Goal: Information Seeking & Learning: Learn about a topic

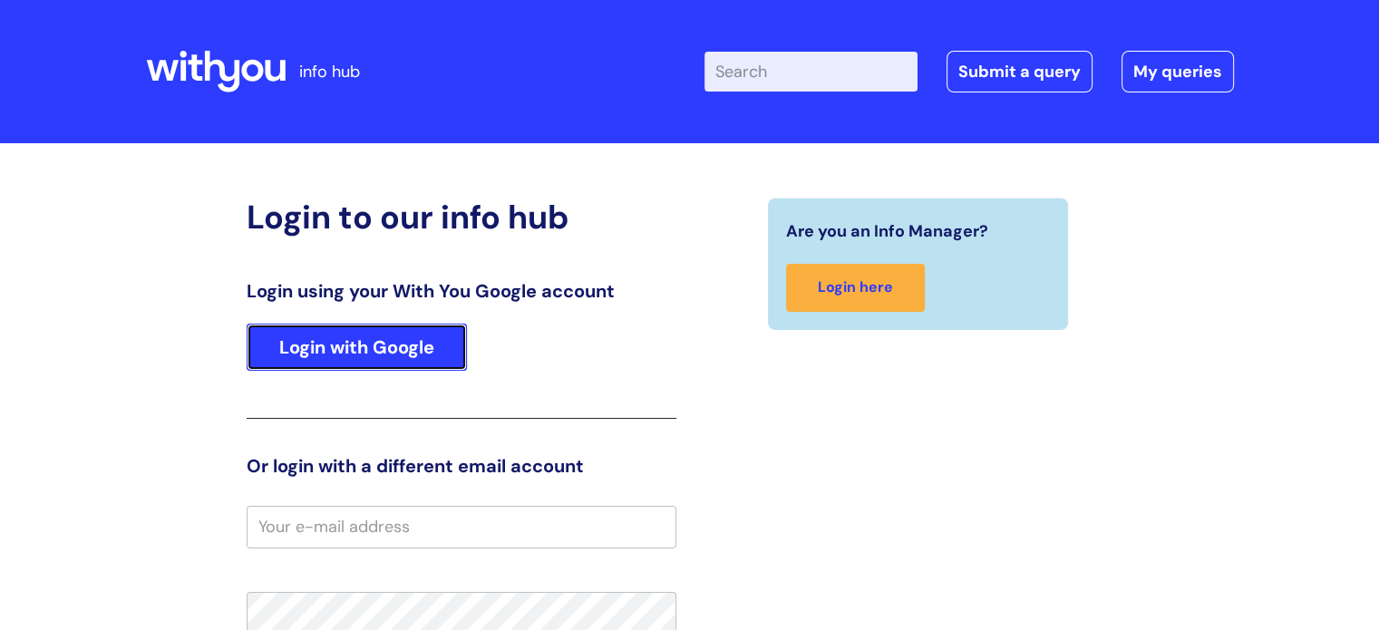
click at [352, 342] on link "Login with Google" at bounding box center [357, 347] width 220 height 47
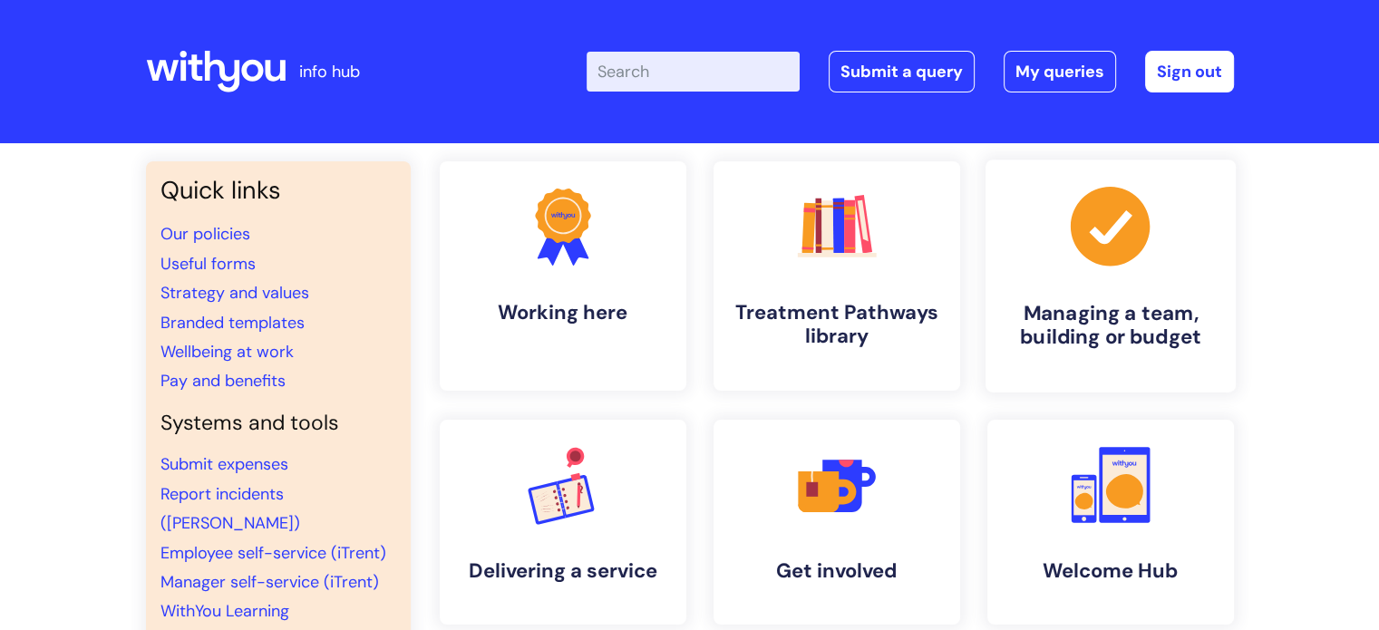
click at [1084, 308] on h4 "Managing a team, building or budget" at bounding box center [1110, 325] width 221 height 49
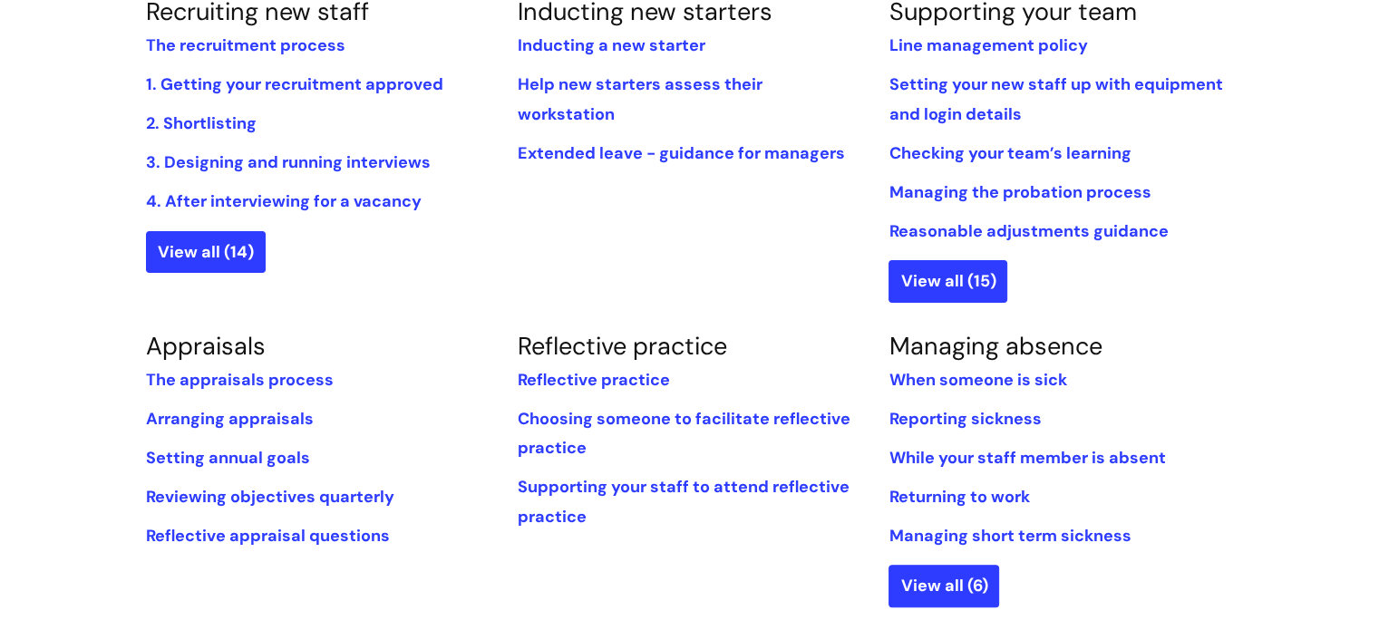
scroll to position [486, 0]
click at [998, 373] on link "When someone is sick" at bounding box center [978, 380] width 178 height 22
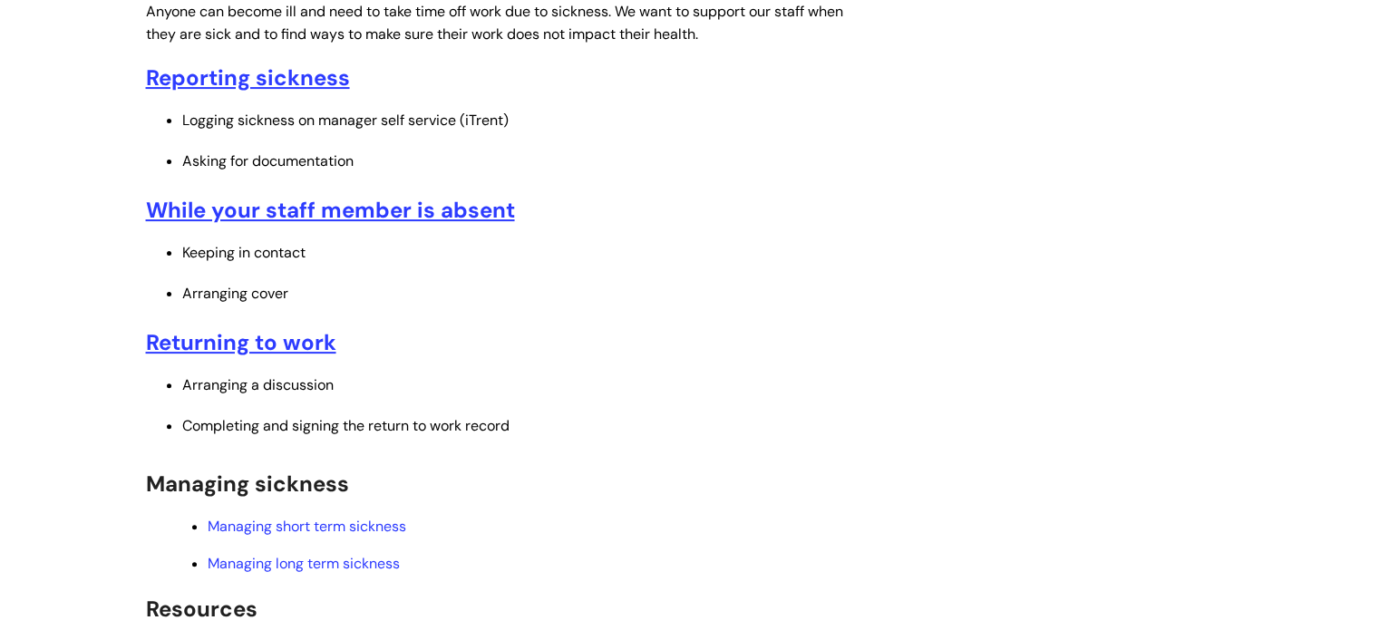
scroll to position [486, 0]
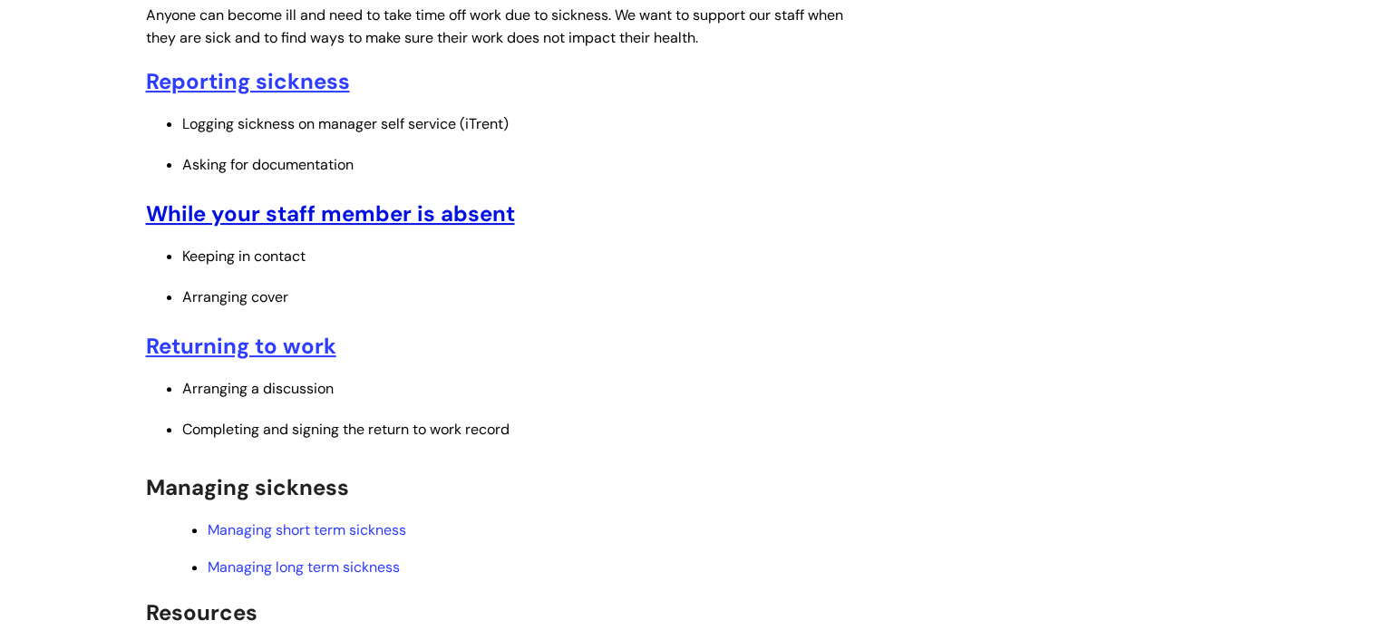
click at [296, 218] on u "While your staff member is absent" at bounding box center [330, 213] width 369 height 28
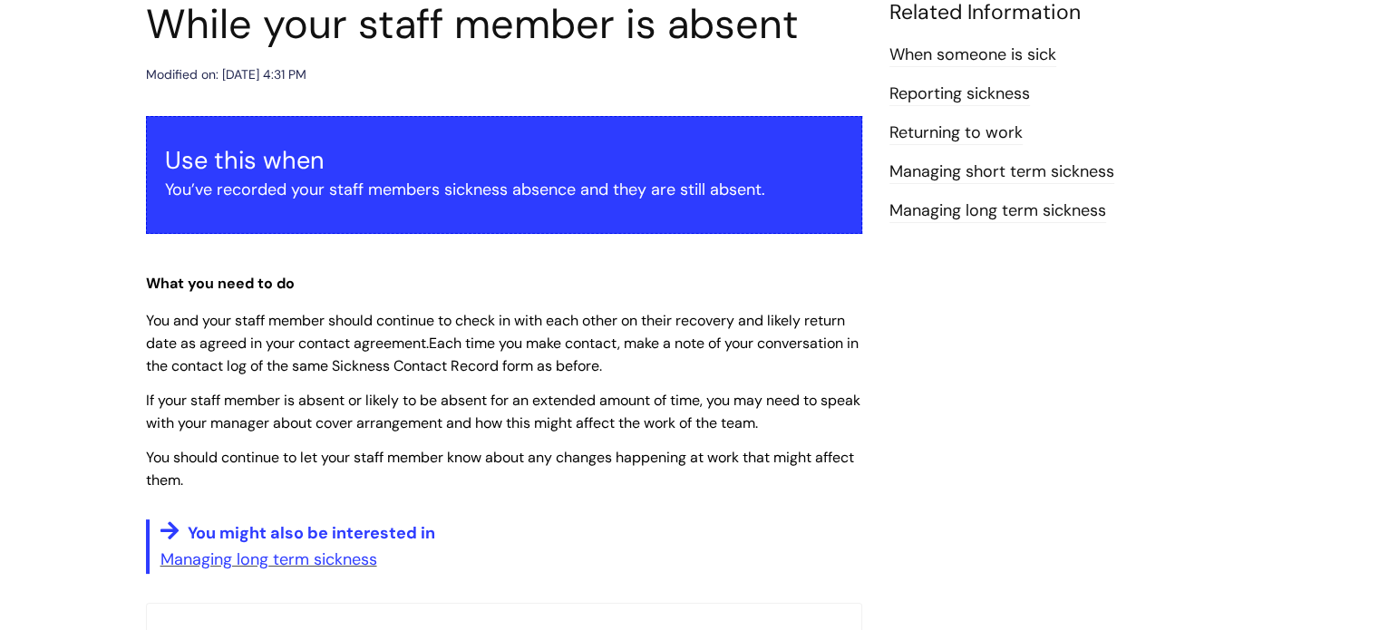
scroll to position [225, 0]
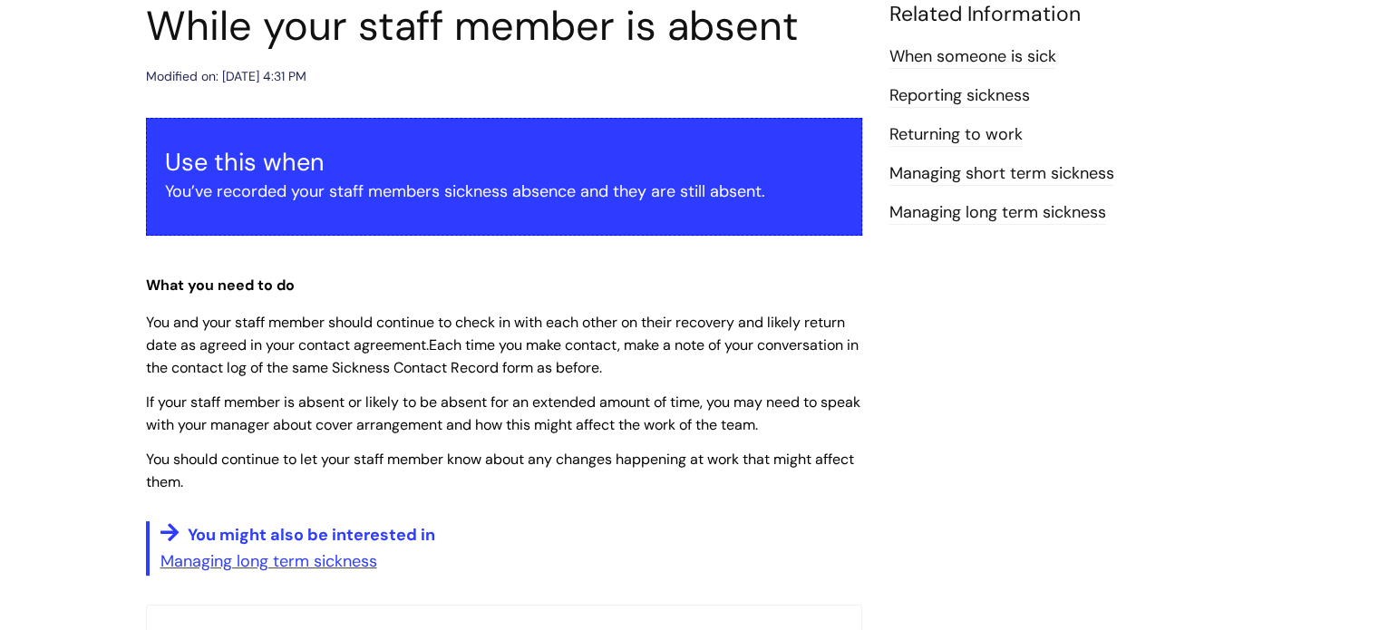
click at [917, 170] on link "Managing short term sickness" at bounding box center [1001, 174] width 225 height 24
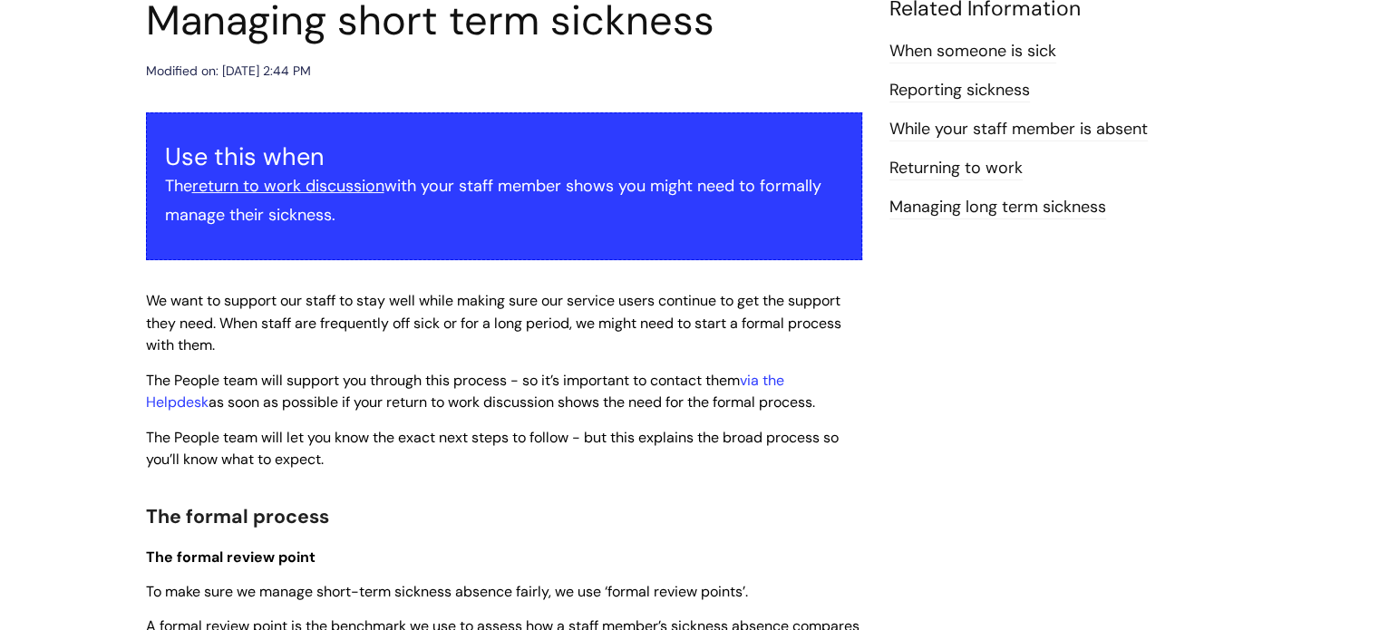
scroll to position [228, 0]
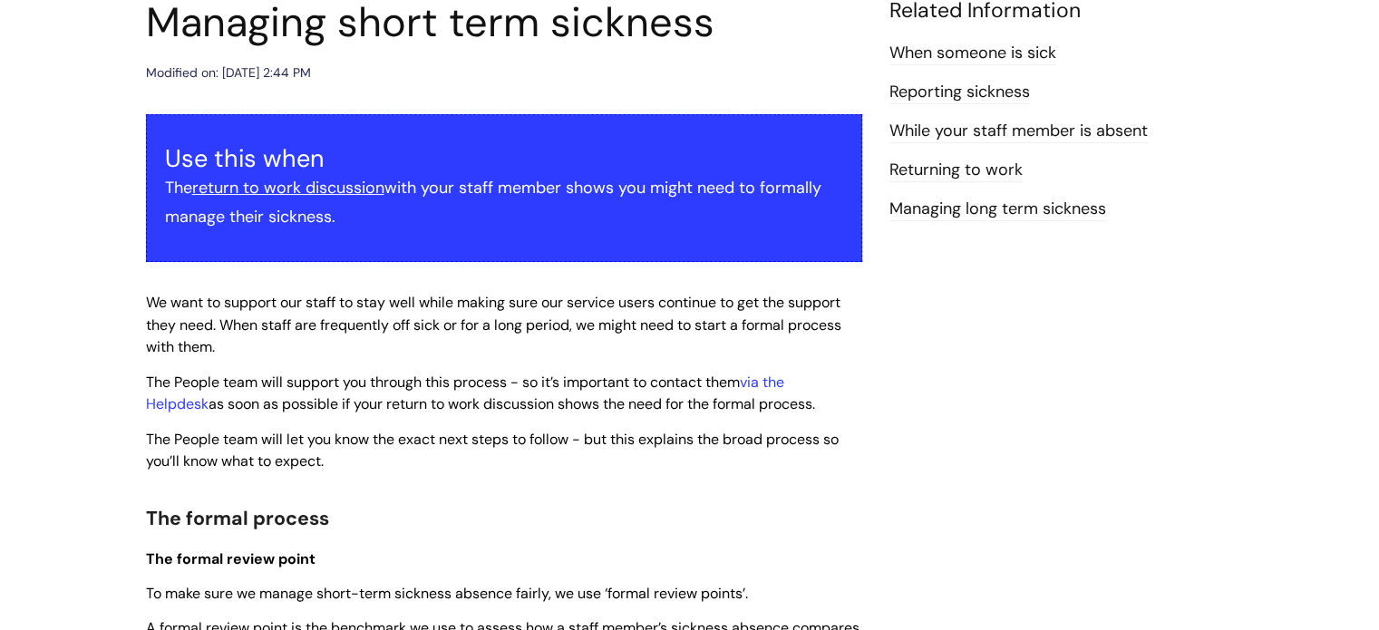
click at [948, 127] on link "While‌ ‌your‌ ‌staff‌ ‌member‌ ‌is‌ ‌absent‌" at bounding box center [1018, 132] width 258 height 24
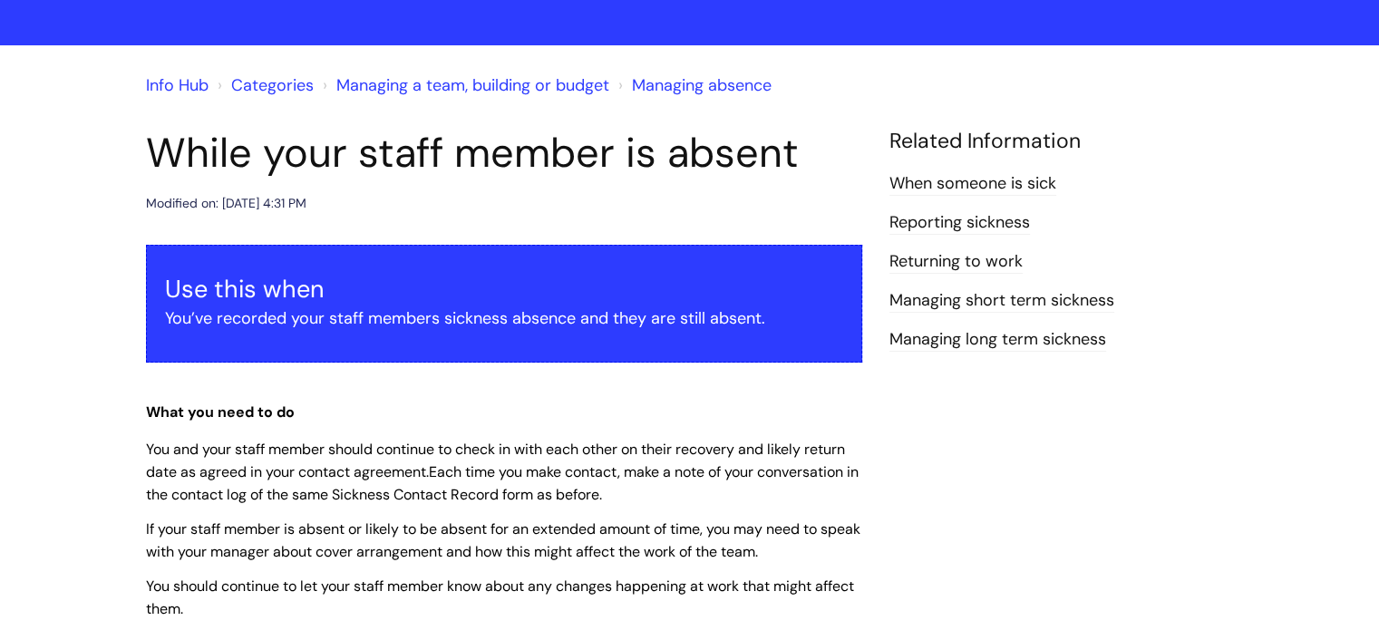
scroll to position [94, 0]
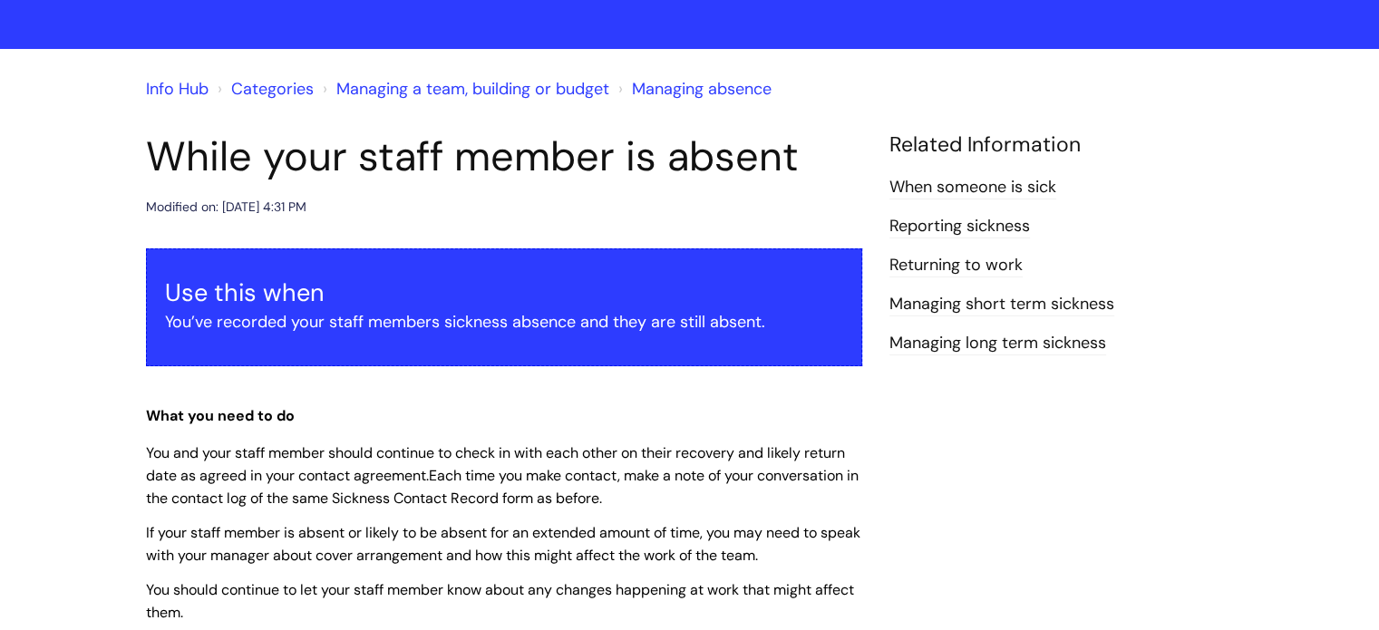
click at [932, 188] on link "When someone is sick" at bounding box center [972, 188] width 167 height 24
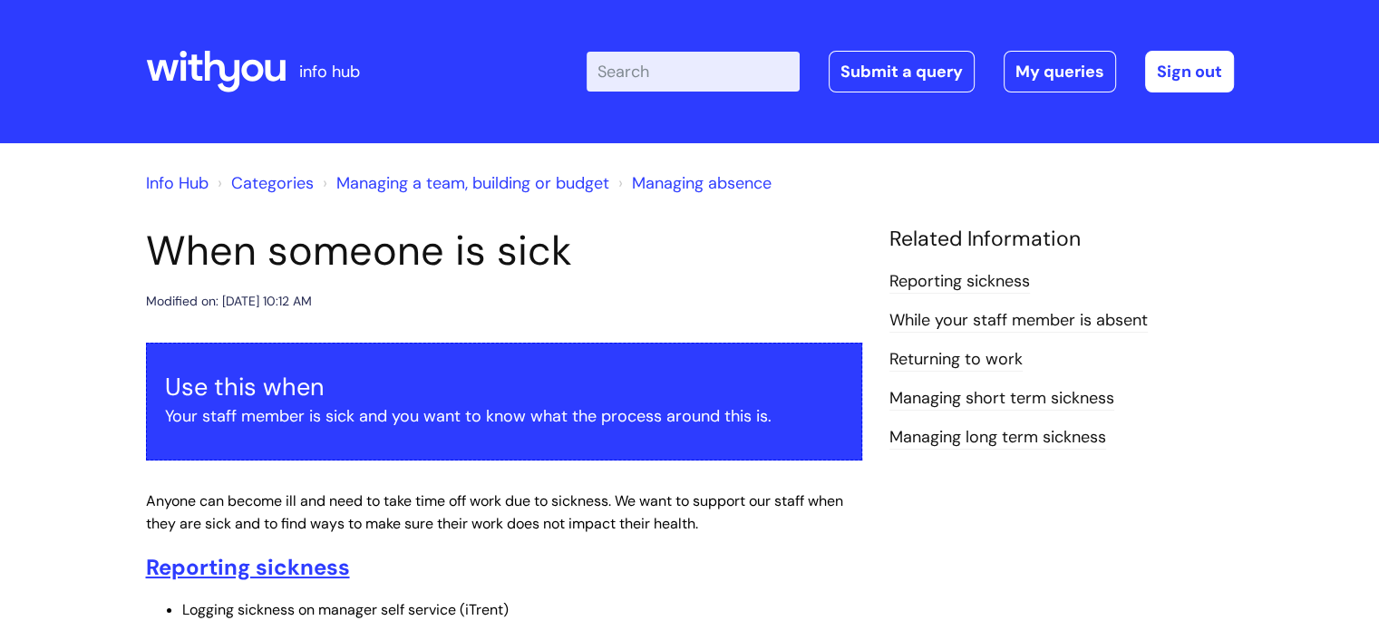
click at [152, 188] on link "Info Hub" at bounding box center [177, 183] width 63 height 22
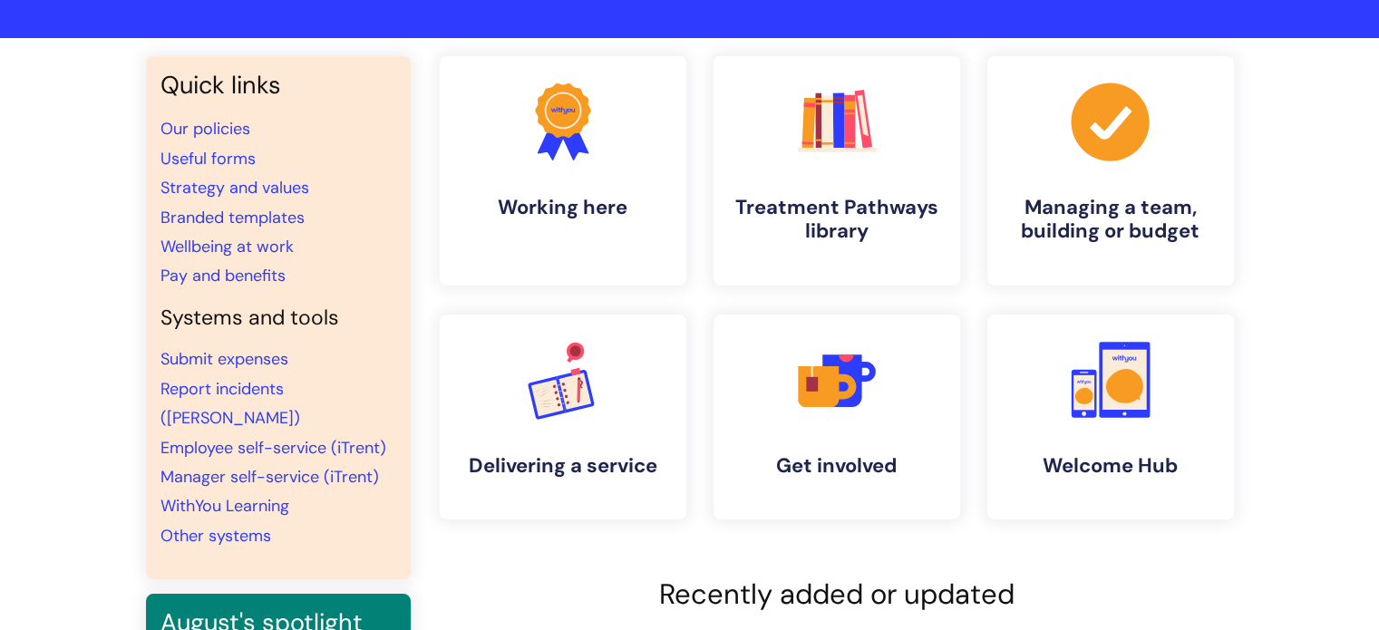
scroll to position [112, 0]
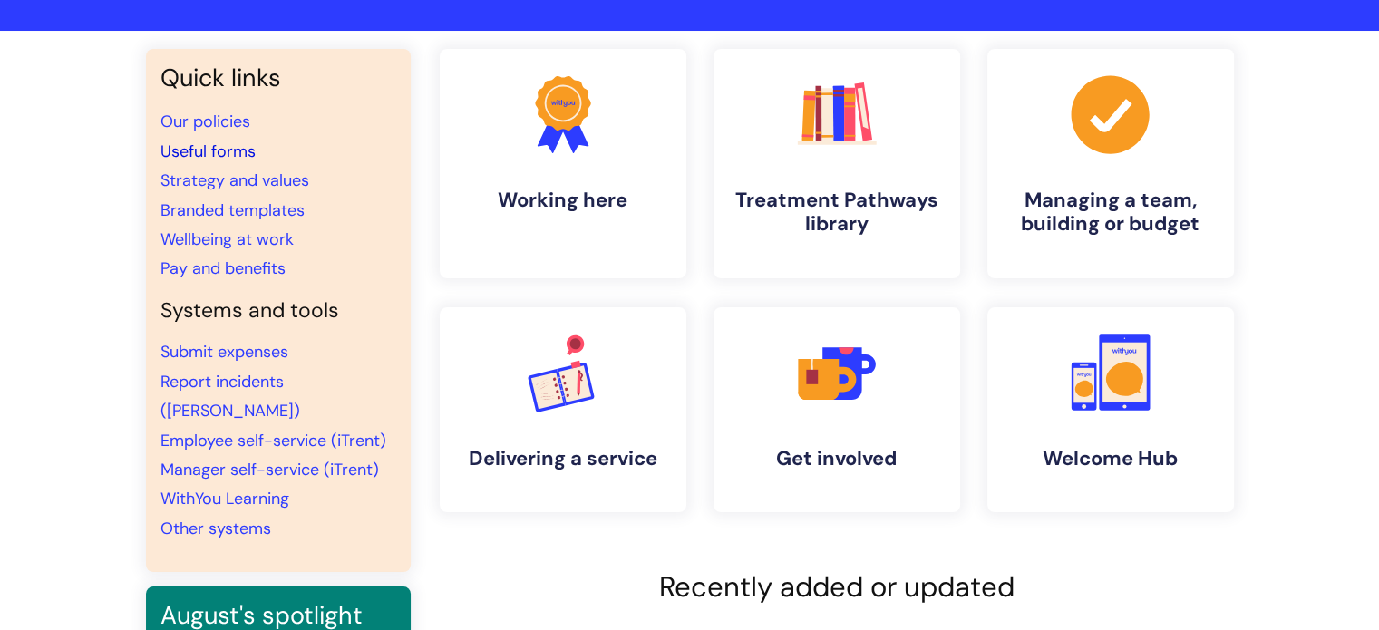
click at [199, 151] on link "Useful forms" at bounding box center [207, 152] width 95 height 22
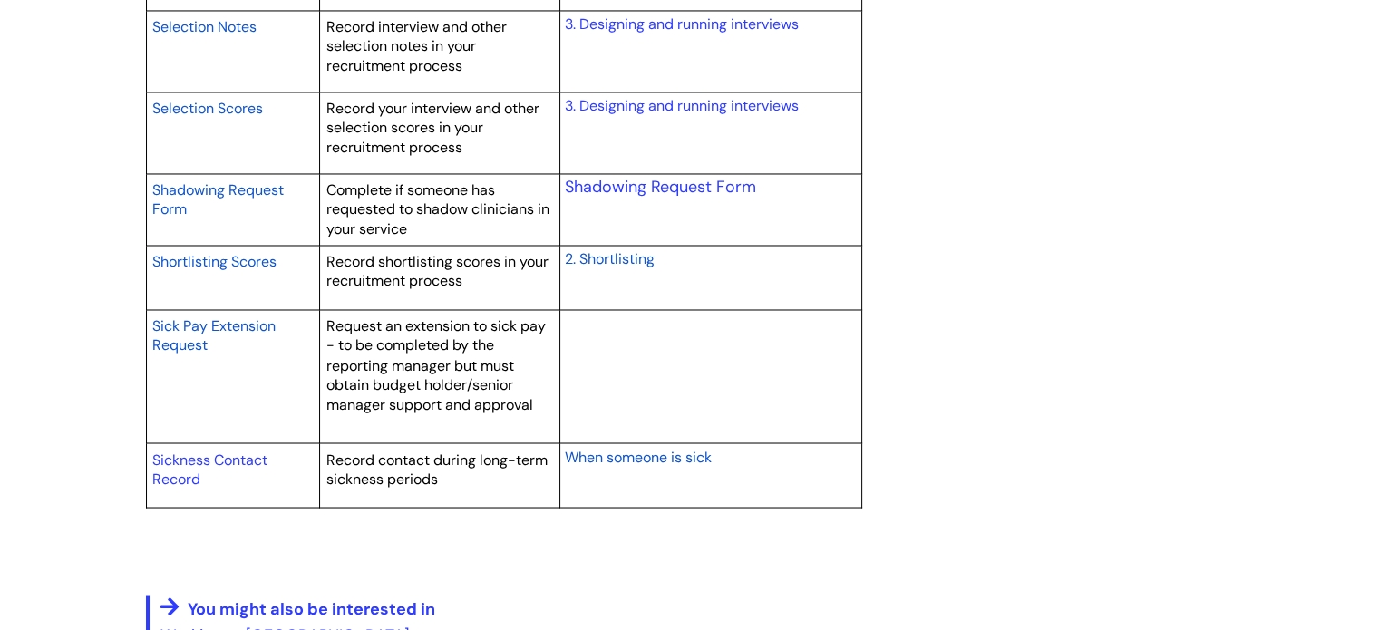
scroll to position [3097, 0]
click at [192, 454] on link "Sickness Contact Record" at bounding box center [209, 468] width 115 height 39
